Goal: Information Seeking & Learning: Check status

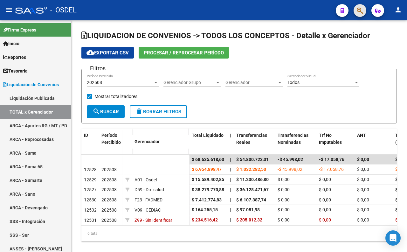
click at [354, 12] on button "button" at bounding box center [359, 10] width 13 height 13
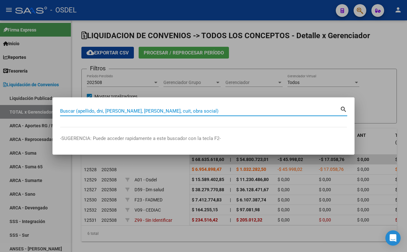
click at [254, 111] on input "Buscar (apellido, dni, [PERSON_NAME], [PERSON_NAME], cuit, obra social)" at bounding box center [200, 111] width 280 height 6
type input "94271378"
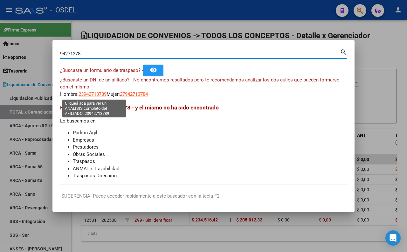
click at [100, 91] on span "23942713789" at bounding box center [92, 94] width 28 height 6
type textarea "23942713789"
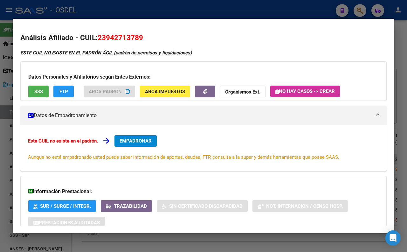
click at [43, 91] on div "Datos Personales y Afiliatorios según Entes Externos: SSS FTP ARCA Padrón ARCA …" at bounding box center [203, 80] width 366 height 39
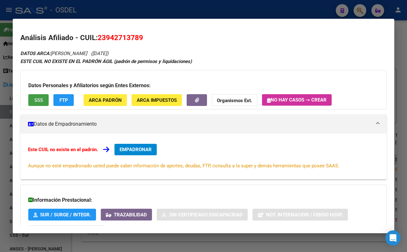
click at [32, 101] on button "SSS" at bounding box center [38, 100] width 20 height 12
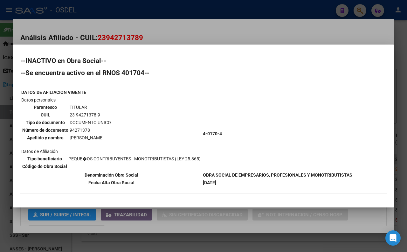
click at [172, 28] on div at bounding box center [203, 126] width 407 height 252
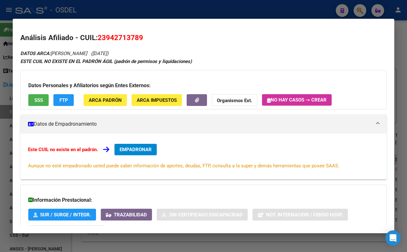
click at [233, 11] on div at bounding box center [203, 126] width 407 height 252
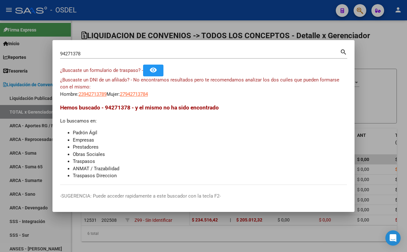
click at [233, 49] on div "94271378 Buscar (apellido, dni, cuil, [PERSON_NAME], cuit, obra social)" at bounding box center [200, 54] width 280 height 10
click at [233, 52] on input "94271378" at bounding box center [200, 54] width 280 height 6
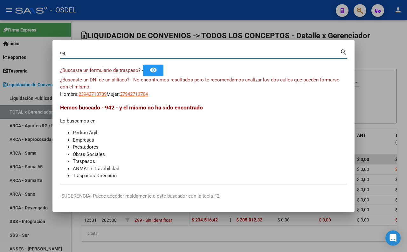
type input "9"
type input "bertone"
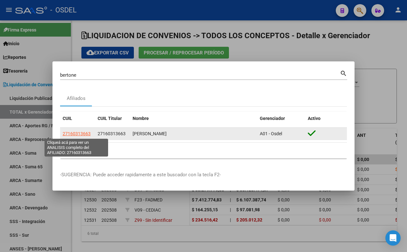
click at [80, 131] on span "27160313663" at bounding box center [77, 133] width 28 height 5
type textarea "27160313663"
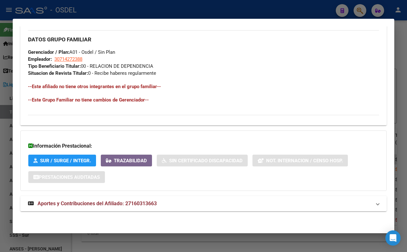
scroll to position [311, 0]
click at [198, 198] on mat-expansion-panel-header "Aportes y Contribuciones del Afiliado: 27160313663" at bounding box center [203, 203] width 366 height 15
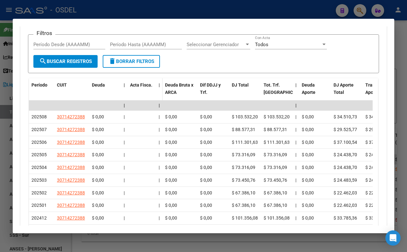
scroll to position [469, 0]
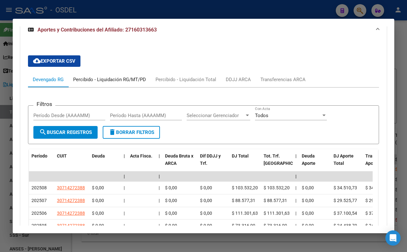
click at [120, 83] on div "Percibido - Liquidación RG/MT/PD" at bounding box center [109, 79] width 73 height 7
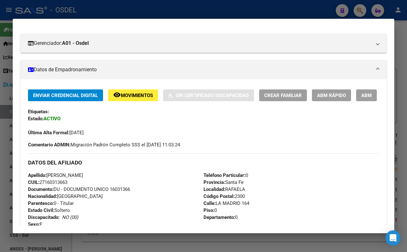
scroll to position [0, 0]
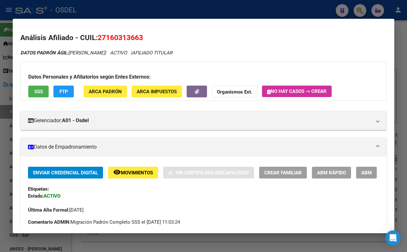
click at [36, 91] on span "SSS" at bounding box center [38, 92] width 9 height 6
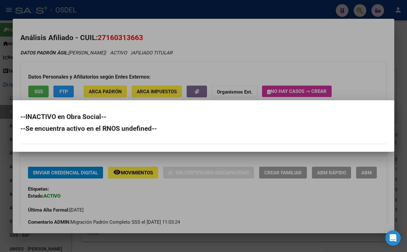
click at [262, 50] on div at bounding box center [203, 126] width 407 height 252
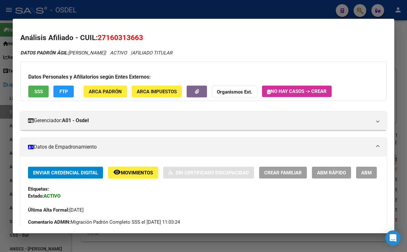
click at [43, 93] on button "SSS" at bounding box center [38, 91] width 20 height 12
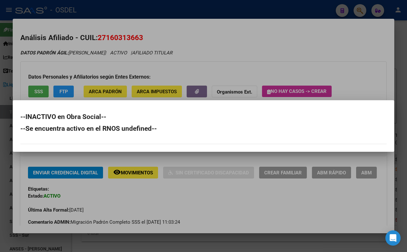
click at [239, 50] on div at bounding box center [203, 126] width 407 height 252
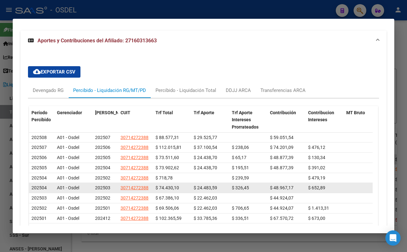
scroll to position [494, 0]
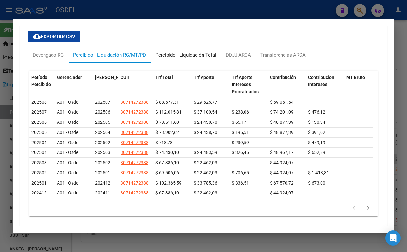
click at [180, 58] on div "Percibido - Liquidación Total" at bounding box center [185, 54] width 61 height 7
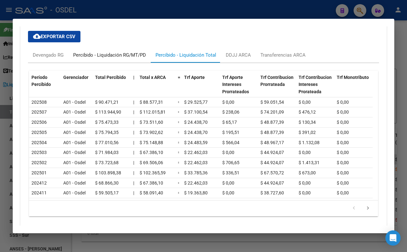
click at [101, 58] on div "Percibido - Liquidación RG/MT/PD" at bounding box center [109, 54] width 73 height 7
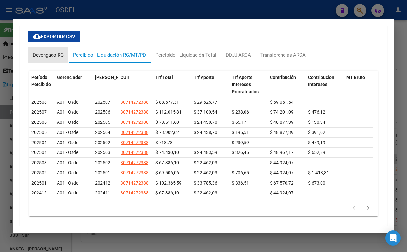
click at [47, 58] on div "Devengado RG" at bounding box center [48, 54] width 31 height 7
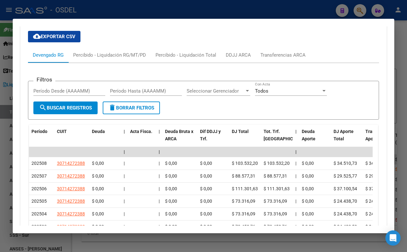
click at [155, 9] on div at bounding box center [203, 126] width 407 height 252
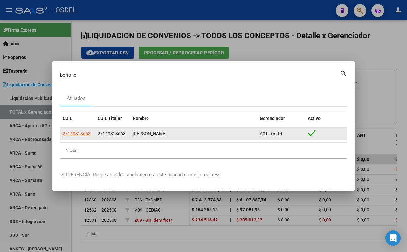
drag, startPoint x: 97, startPoint y: 134, endPoint x: 125, endPoint y: 132, distance: 27.7
click at [125, 132] on span "27160313663" at bounding box center [112, 133] width 28 height 5
copy span "27160313663"
click at [69, 134] on span "27160313663" at bounding box center [77, 133] width 28 height 5
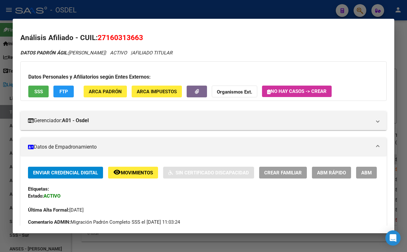
click at [42, 91] on span "SSS" at bounding box center [38, 92] width 9 height 6
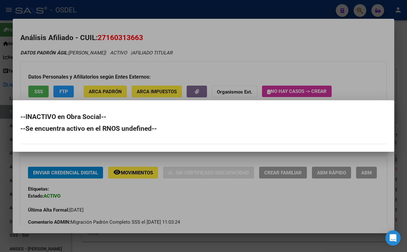
click at [233, 52] on div at bounding box center [203, 126] width 407 height 252
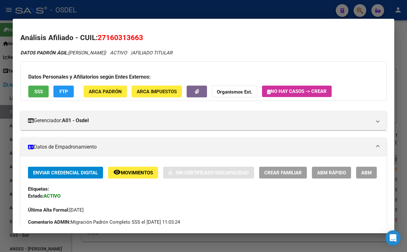
click at [235, 94] on strong "Organismos Ext." at bounding box center [234, 92] width 35 height 6
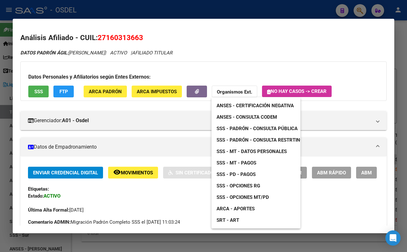
click at [252, 114] on span "ANSES - Consulta CODEM" at bounding box center [246, 117] width 60 height 6
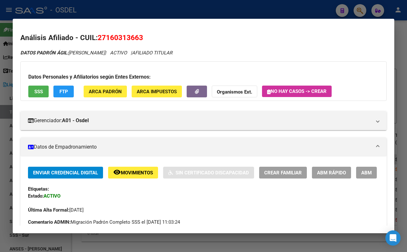
click at [183, 11] on div at bounding box center [203, 126] width 407 height 252
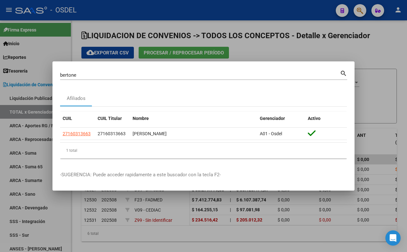
click at [254, 51] on div at bounding box center [203, 126] width 407 height 252
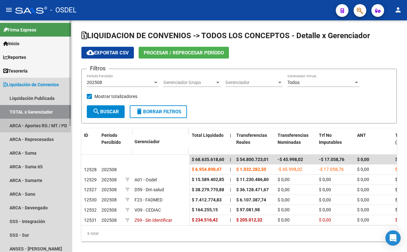
click at [38, 122] on link "ARCA - Aportes RG / MT / PD" at bounding box center [35, 125] width 71 height 14
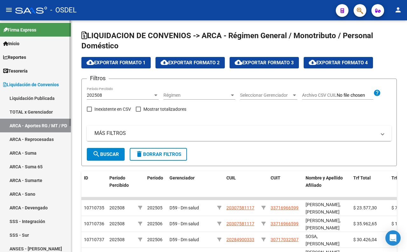
click at [47, 136] on link "ARCA - Reprocesadas" at bounding box center [35, 139] width 71 height 14
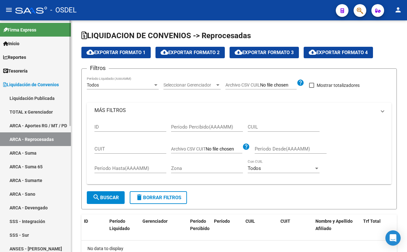
checkbox input "true"
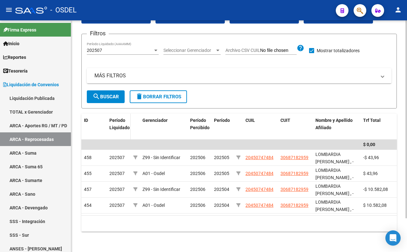
scroll to position [39, 0]
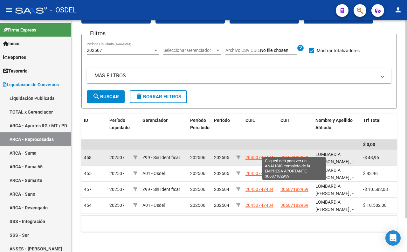
click at [295, 155] on span "30687182959" at bounding box center [294, 157] width 28 height 5
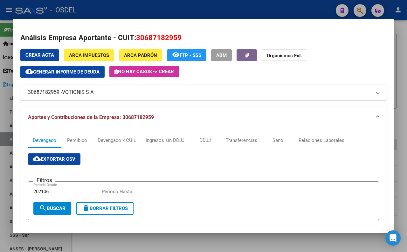
click at [225, 10] on div at bounding box center [203, 126] width 407 height 252
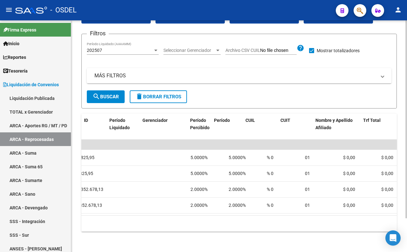
scroll to position [0, 0]
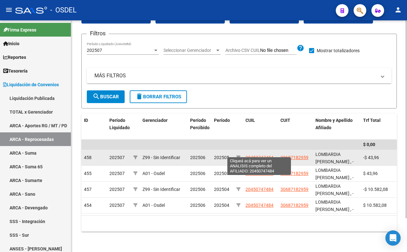
click at [258, 155] on span "20450747484" at bounding box center [259, 157] width 28 height 5
type textarea "20450747484"
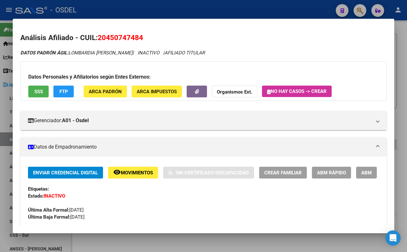
click at [39, 91] on span "SSS" at bounding box center [38, 92] width 9 height 6
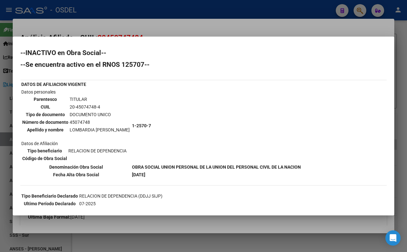
click at [188, 21] on div at bounding box center [203, 126] width 407 height 252
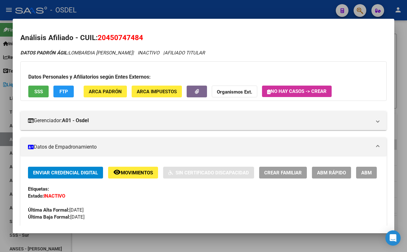
click at [189, 10] on div at bounding box center [203, 126] width 407 height 252
